Goal: Information Seeking & Learning: Compare options

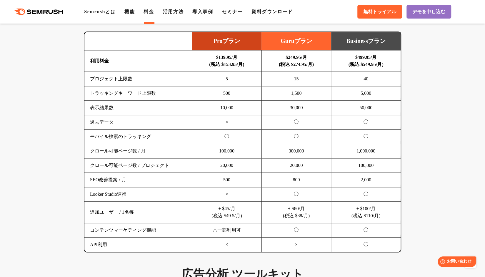
scroll to position [381, 0]
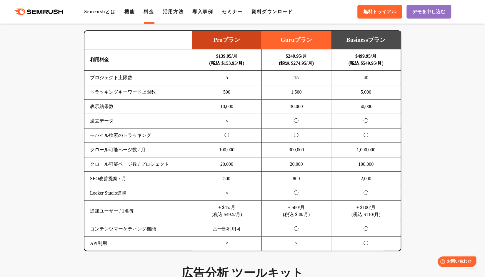
click at [365, 92] on td "5,000" at bounding box center [366, 92] width 70 height 14
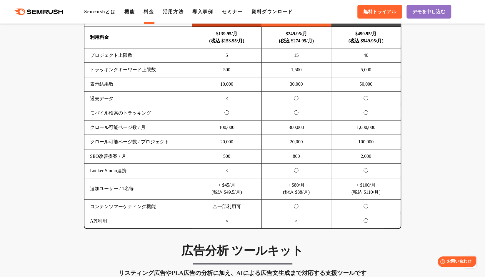
click at [368, 103] on td "◯" at bounding box center [366, 98] width 70 height 14
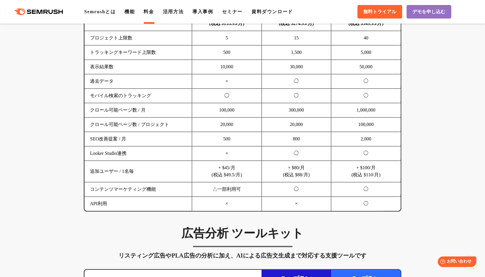
click at [368, 103] on td "1,000,000" at bounding box center [366, 110] width 70 height 14
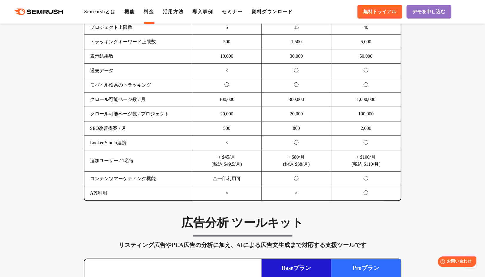
click at [367, 104] on td "1,000,000" at bounding box center [366, 99] width 70 height 14
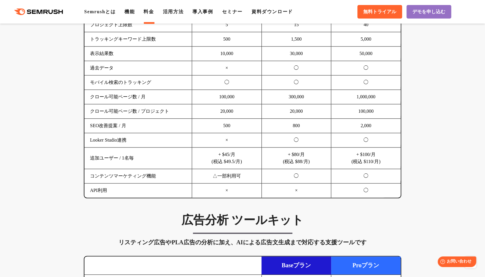
click at [367, 110] on td "100,000" at bounding box center [366, 111] width 70 height 14
click at [367, 138] on td "◯" at bounding box center [366, 140] width 70 height 14
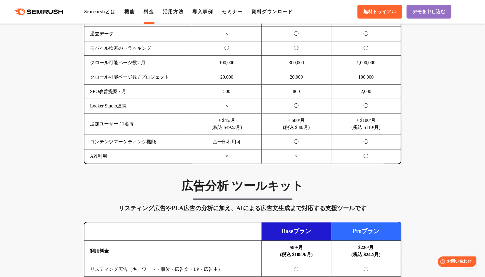
scroll to position [469, 0]
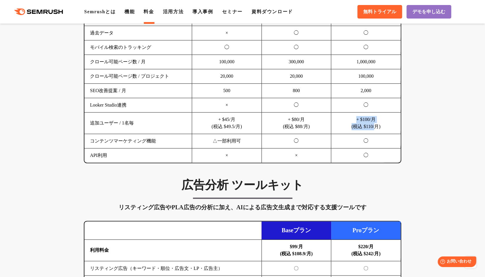
drag, startPoint x: 376, startPoint y: 124, endPoint x: 352, endPoint y: 117, distance: 25.1
click at [352, 117] on td "+ $100/月 (税込 $110/月)" at bounding box center [366, 122] width 70 height 21
drag, startPoint x: 352, startPoint y: 117, endPoint x: 379, endPoint y: 121, distance: 28.0
click at [379, 121] on td "+ $100/月 (税込 $110/月)" at bounding box center [366, 122] width 70 height 21
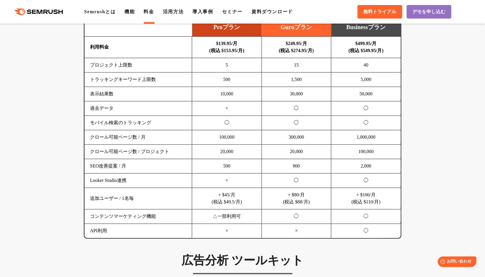
click at [379, 121] on td "◯" at bounding box center [366, 123] width 70 height 14
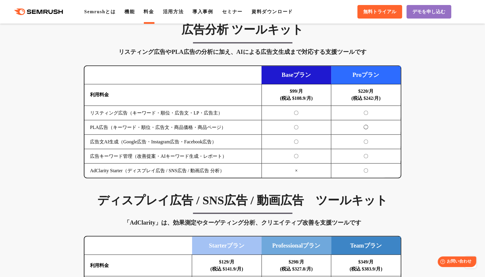
scroll to position [625, 0]
drag, startPoint x: 361, startPoint y: 153, endPoint x: 349, endPoint y: 161, distance: 15.0
click at [349, 163] on td "〇" at bounding box center [366, 170] width 70 height 14
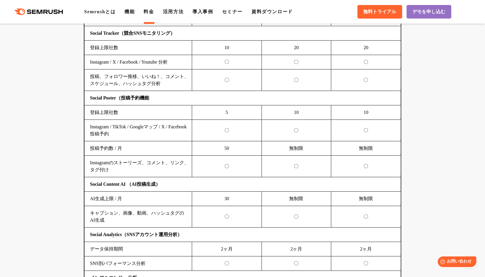
scroll to position [1285, 0]
